Goal: Information Seeking & Learning: Learn about a topic

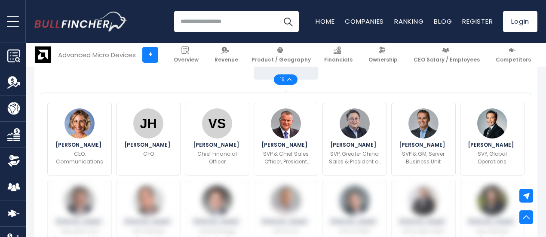
scroll to position [258, 0]
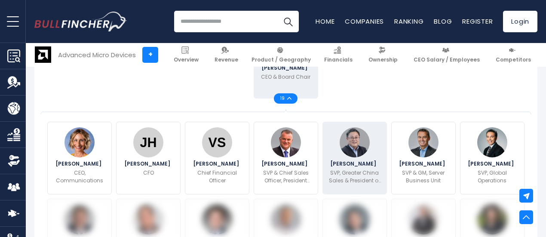
click at [351, 157] on img at bounding box center [355, 142] width 30 height 30
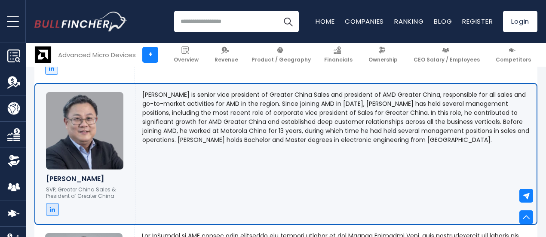
scroll to position [1327, 0]
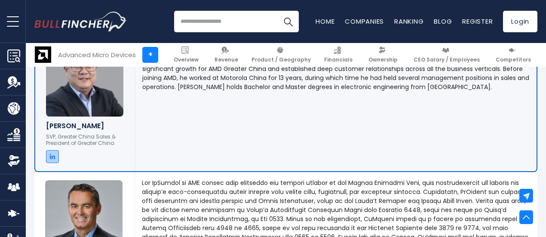
click at [49, 163] on link at bounding box center [52, 156] width 13 height 13
click at [295, 137] on div "Spencer Pan is senior vice president of Greater China Sales and president of AM…" at bounding box center [336, 101] width 401 height 140
click at [50, 160] on icon at bounding box center [52, 157] width 5 height 6
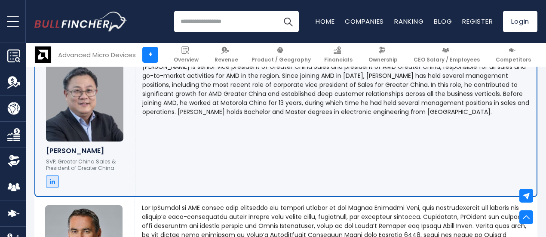
scroll to position [1284, 0]
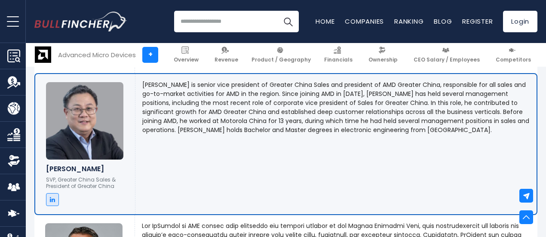
click at [229, 135] on p "Spencer Pan is senior vice president of Greater China Sales and president of AM…" at bounding box center [336, 107] width 388 height 54
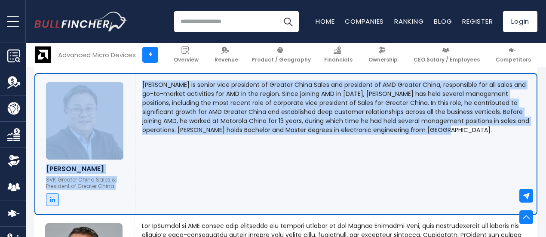
drag, startPoint x: 388, startPoint y: 170, endPoint x: 57, endPoint y: 135, distance: 333.5
click at [57, 135] on div "Sign up for free to view profile Spencer Pan SVP, Greater China Sales & Preside…" at bounding box center [285, 144] width 503 height 142
copy div "Spencer Pan SVP, Greater China Sales & President of Greater China Spencer Pan i…"
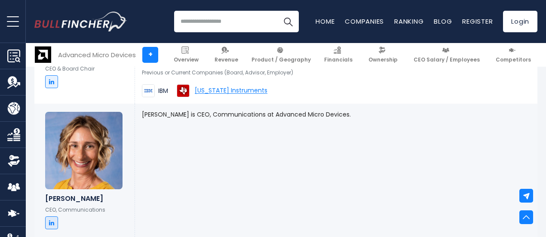
scroll to position [595, 0]
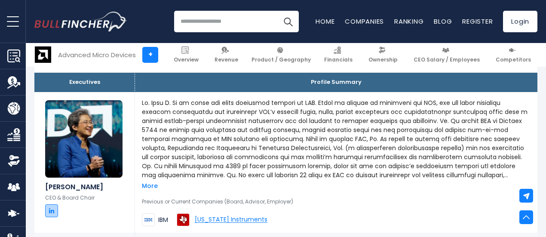
click at [45, 214] on link at bounding box center [51, 210] width 13 height 13
click at [142, 190] on link "More" at bounding box center [150, 186] width 16 height 8
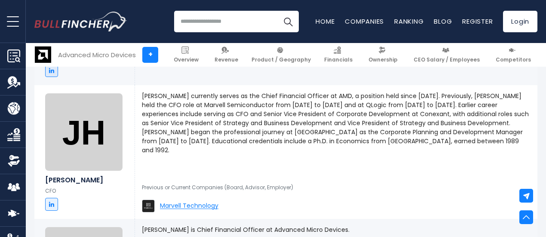
scroll to position [1026, 0]
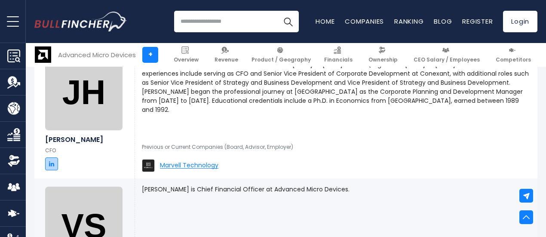
click at [45, 170] on link at bounding box center [51, 163] width 13 height 13
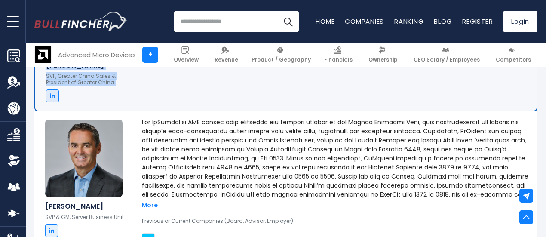
scroll to position [1542, 0]
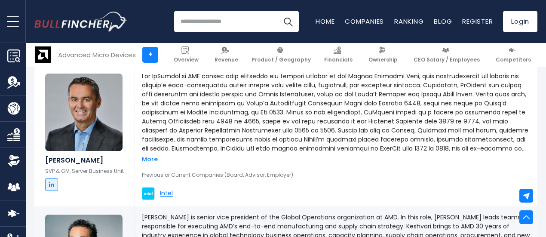
click at [169, 153] on p at bounding box center [336, 112] width 389 height 81
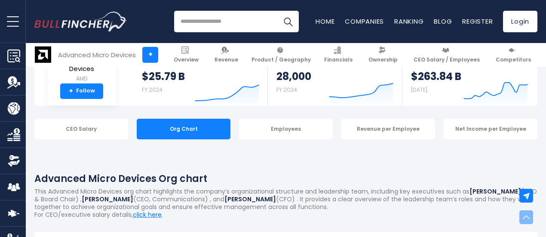
scroll to position [0, 0]
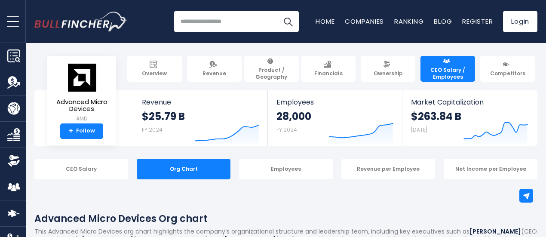
click at [449, 69] on span "CEO Salary / Employees" at bounding box center [448, 73] width 47 height 13
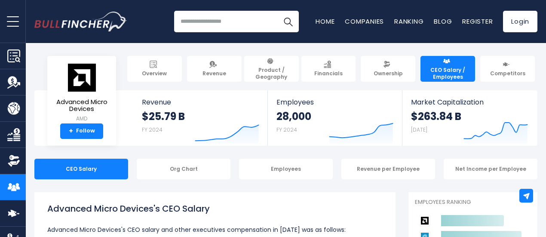
click at [84, 76] on div "Overview Revenue Product / Geography Financials Ownership CEO Salary / Employees" at bounding box center [285, 69] width 503 height 26
